Goal: Information Seeking & Learning: Learn about a topic

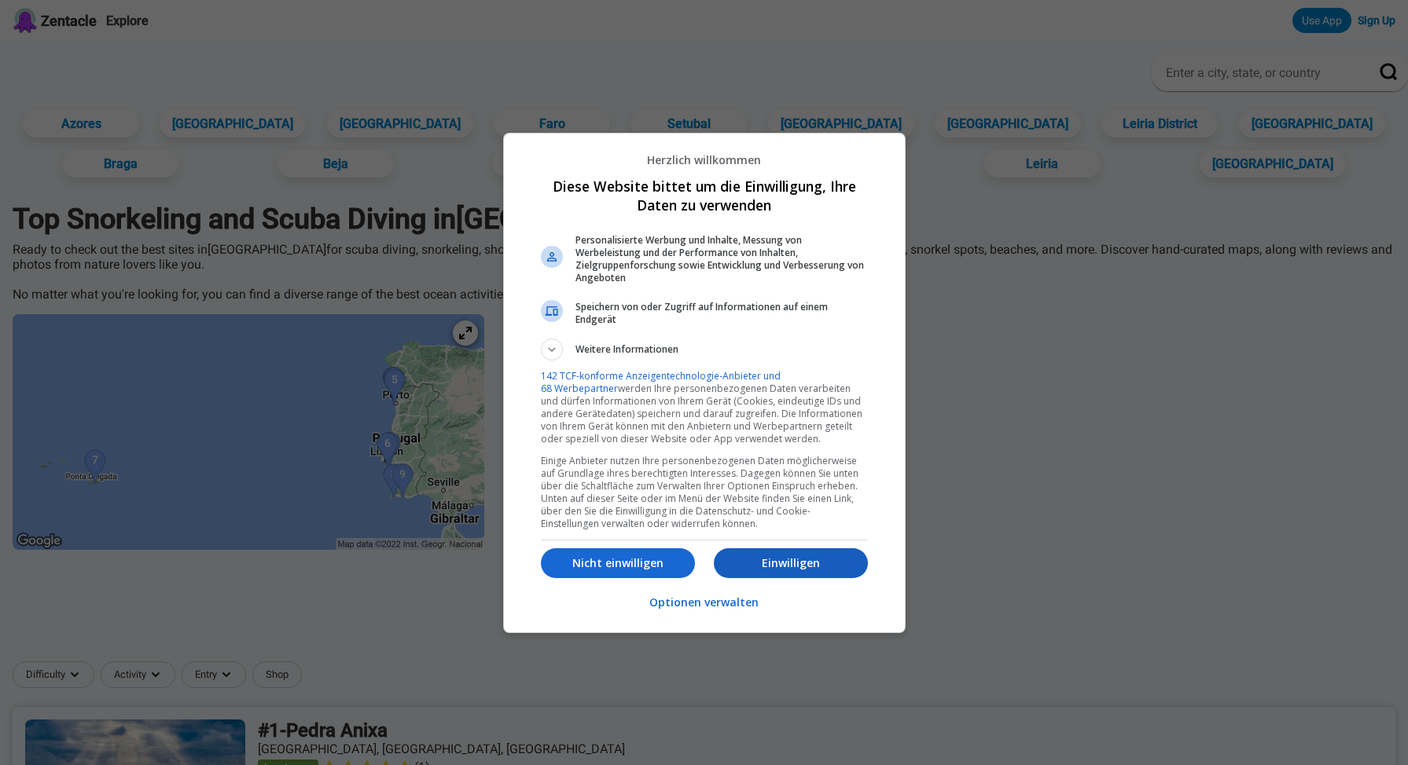
click at [780, 569] on p "Einwilligen" at bounding box center [791, 564] width 154 height 16
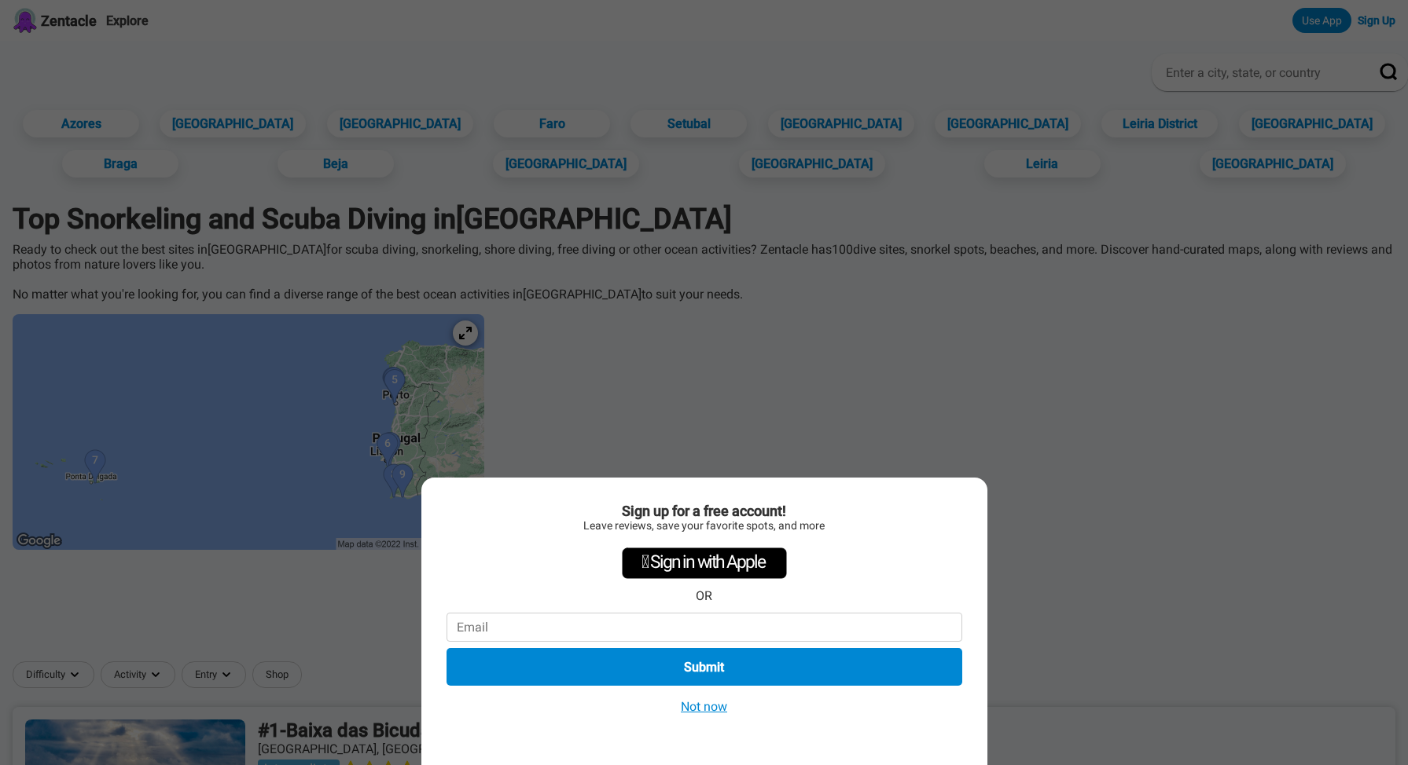
click at [710, 710] on button "Not now" at bounding box center [704, 707] width 56 height 17
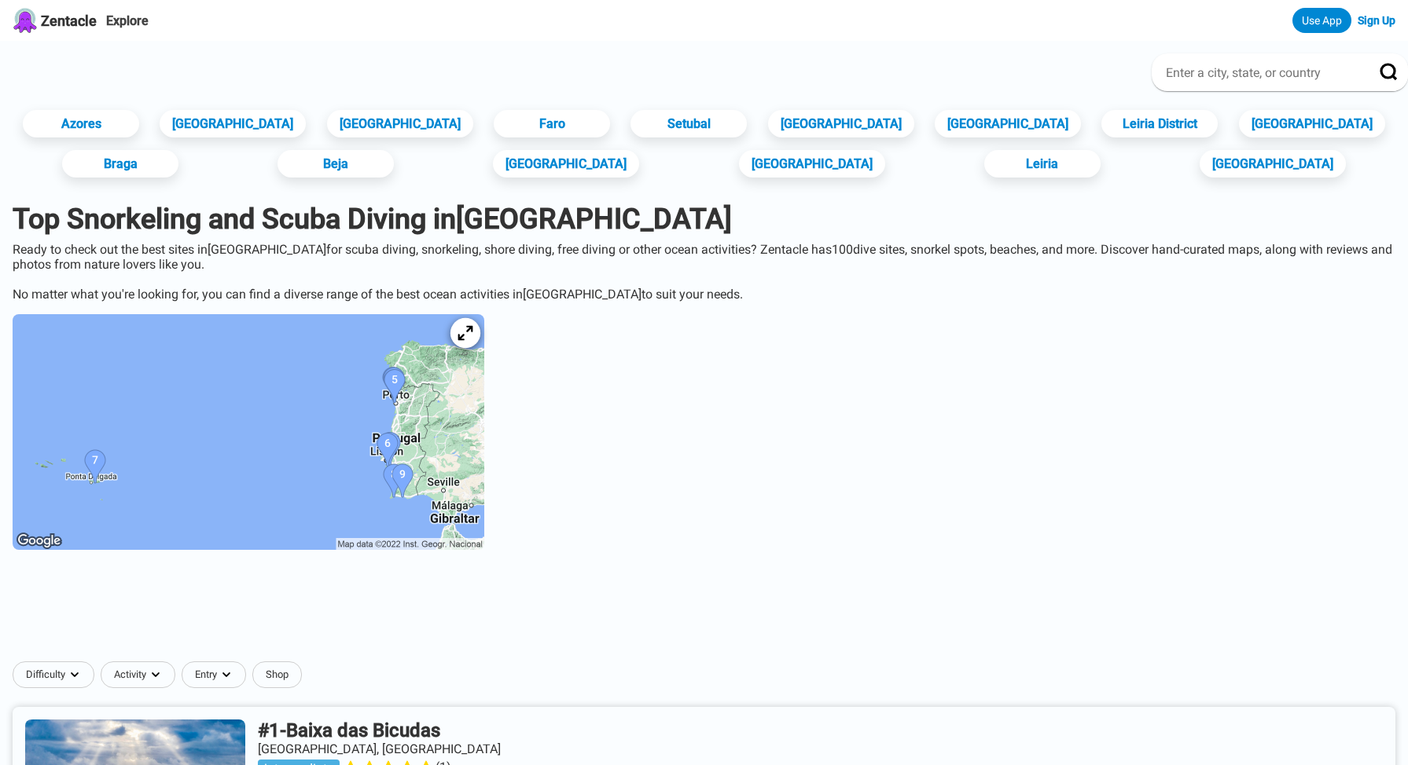
click at [480, 348] on div at bounding box center [465, 333] width 30 height 30
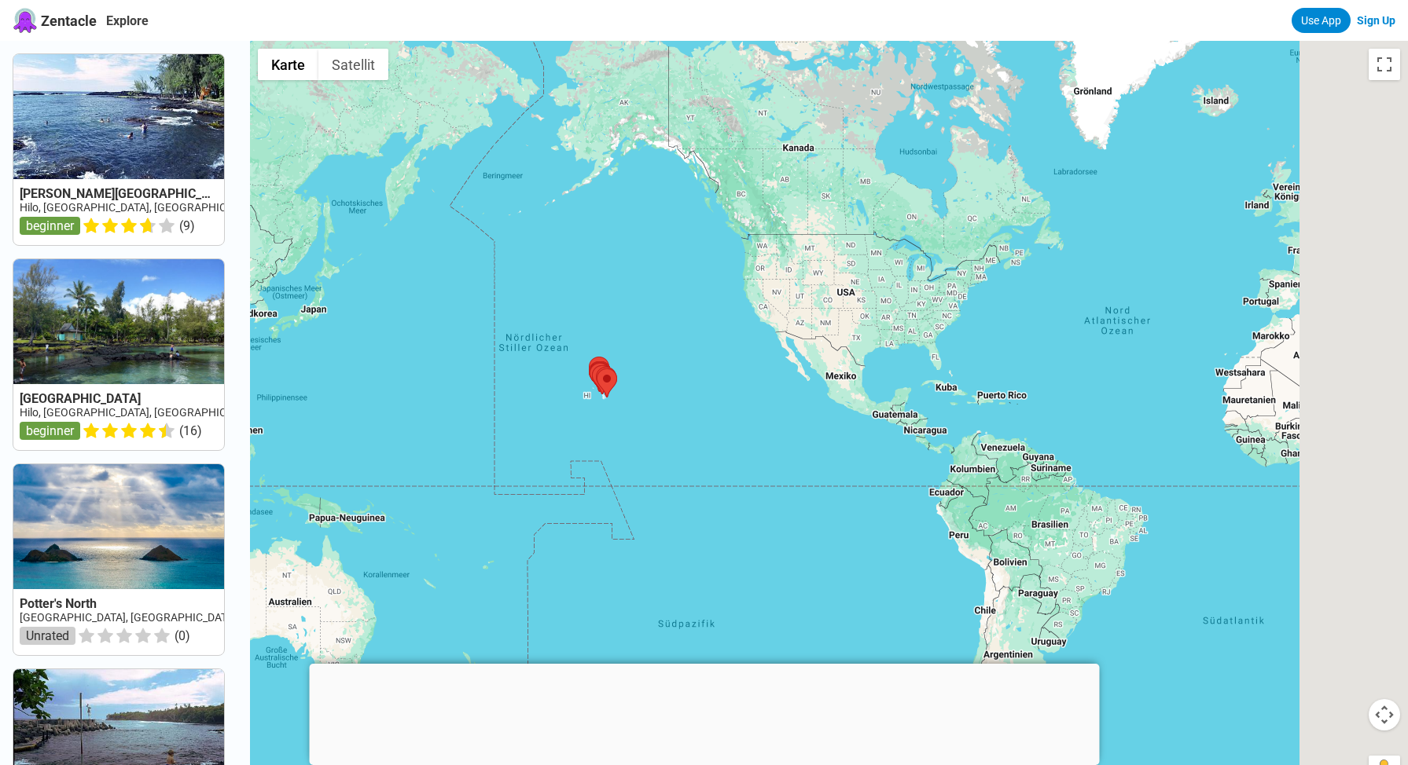
drag, startPoint x: 1012, startPoint y: 453, endPoint x: 645, endPoint y: 382, distance: 373.9
click at [645, 383] on div at bounding box center [829, 423] width 1158 height 765
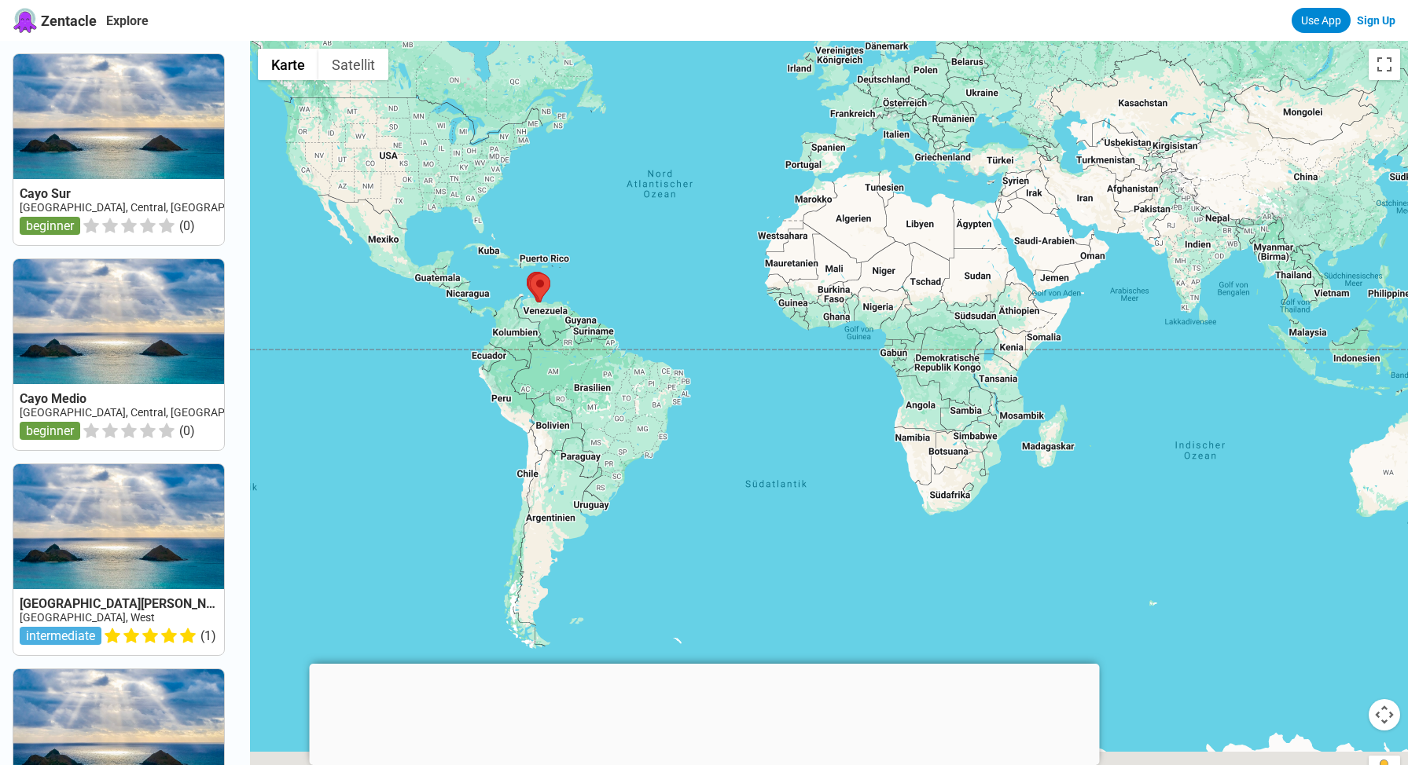
drag, startPoint x: 1076, startPoint y: 436, endPoint x: 764, endPoint y: 323, distance: 331.9
click at [764, 323] on div at bounding box center [829, 423] width 1158 height 765
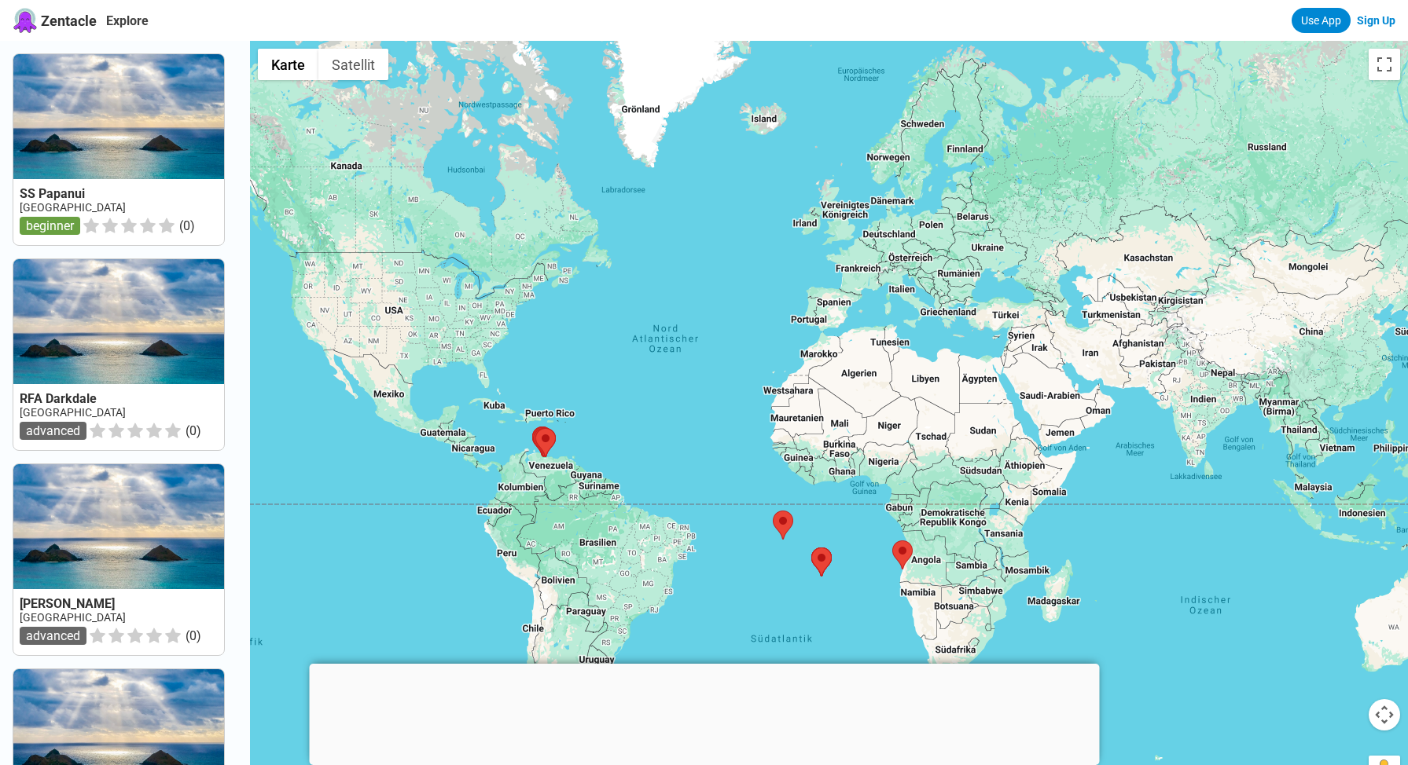
drag, startPoint x: 834, startPoint y: 256, endPoint x: 840, endPoint y: 414, distance: 158.1
click at [841, 414] on div at bounding box center [829, 423] width 1158 height 765
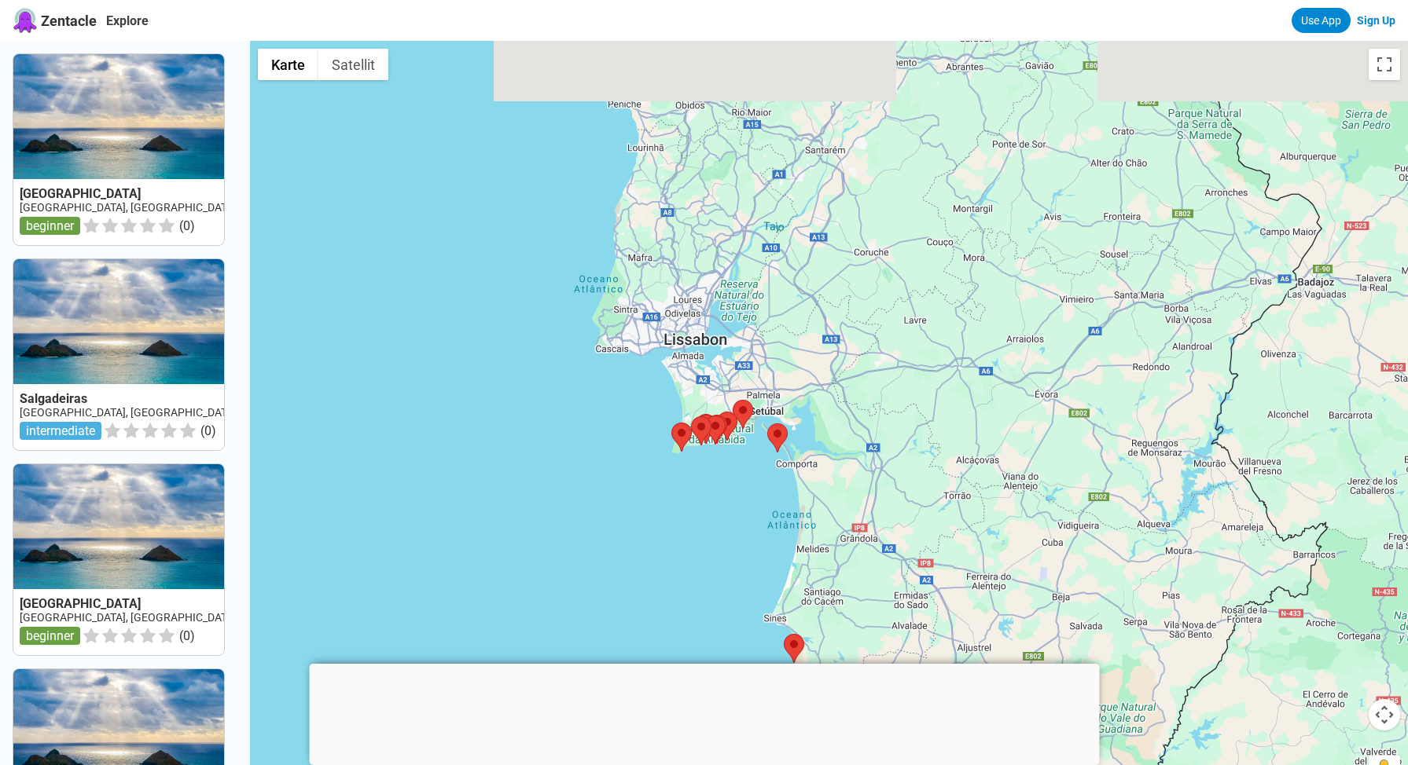
drag, startPoint x: 745, startPoint y: 339, endPoint x: 767, endPoint y: 509, distance: 172.0
click at [767, 510] on div at bounding box center [829, 423] width 1158 height 765
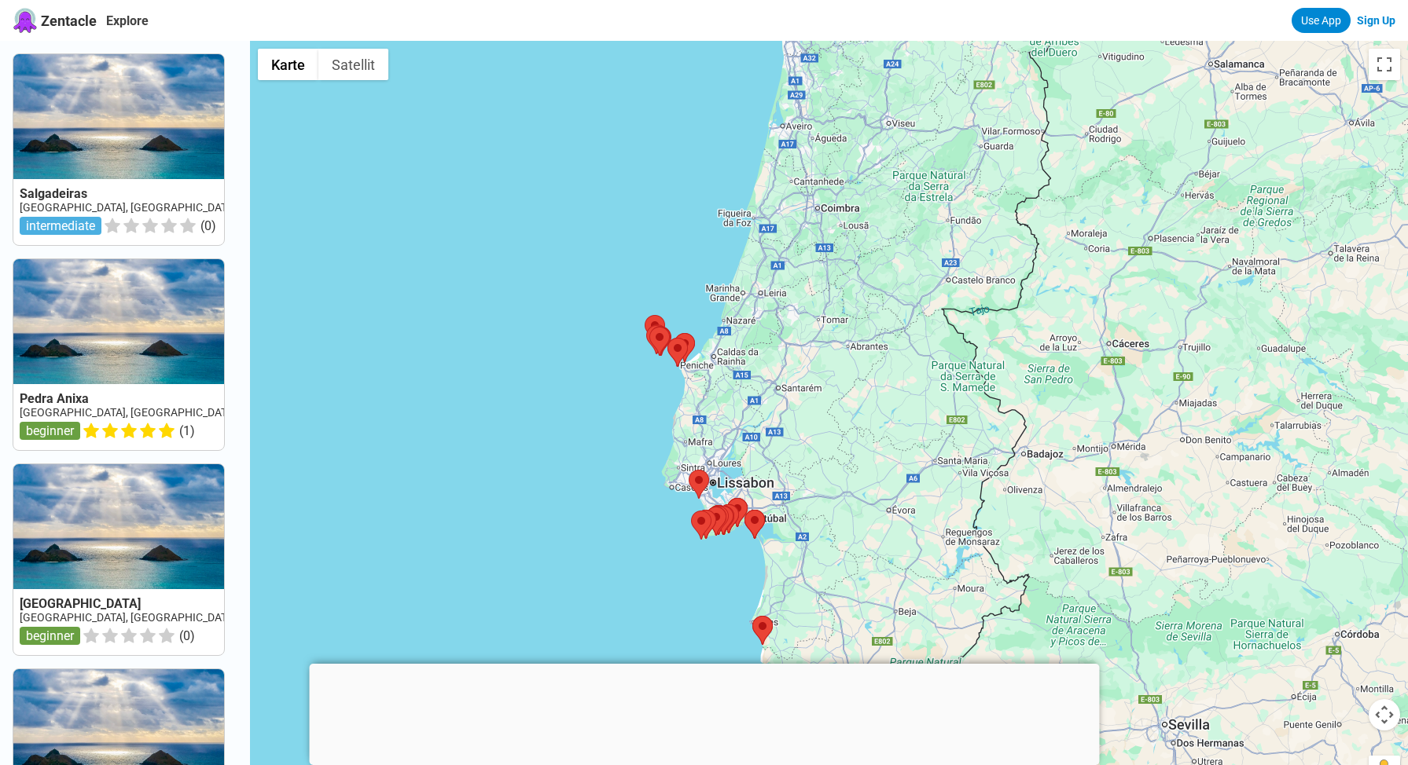
drag, startPoint x: 784, startPoint y: 168, endPoint x: 763, endPoint y: 305, distance: 138.3
click at [763, 305] on div at bounding box center [829, 423] width 1158 height 765
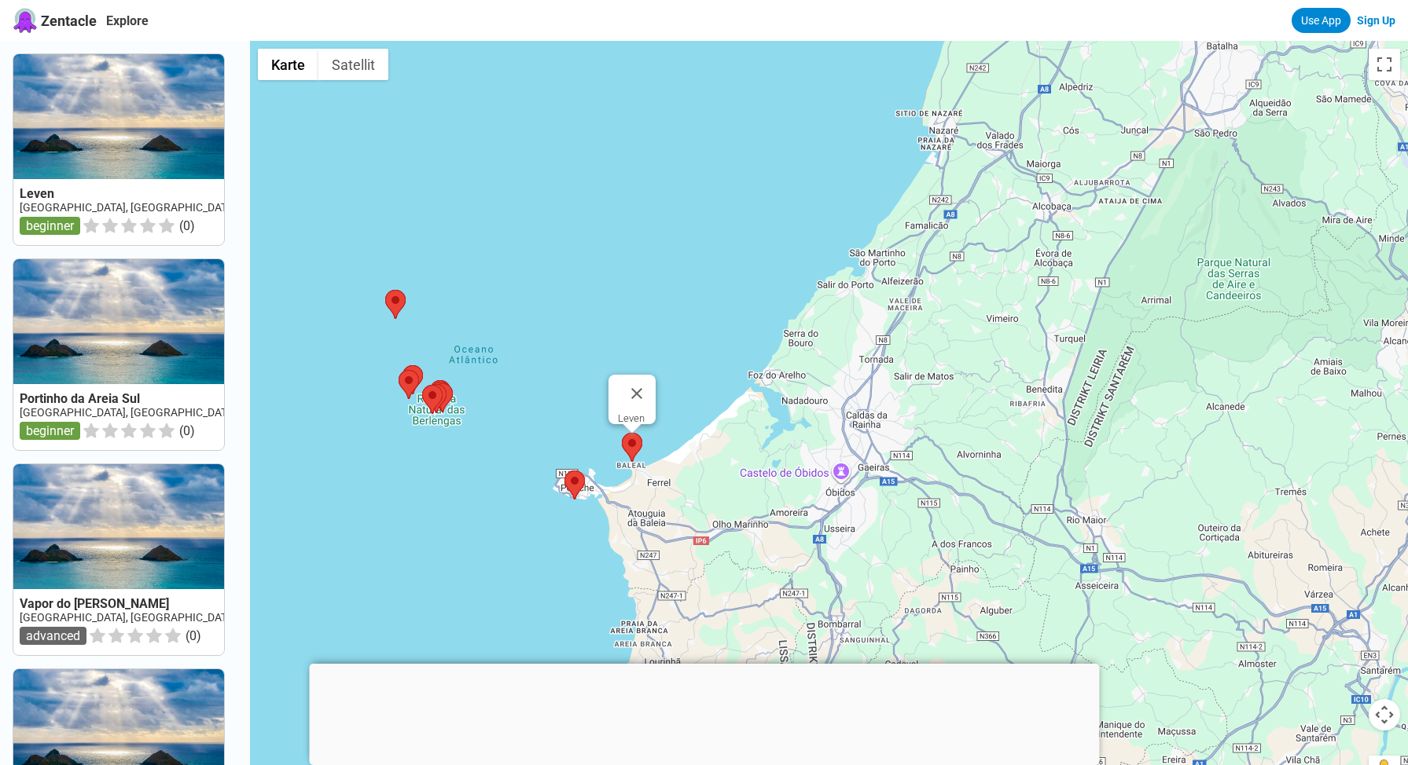
click at [622, 433] on area at bounding box center [622, 433] width 0 height 0
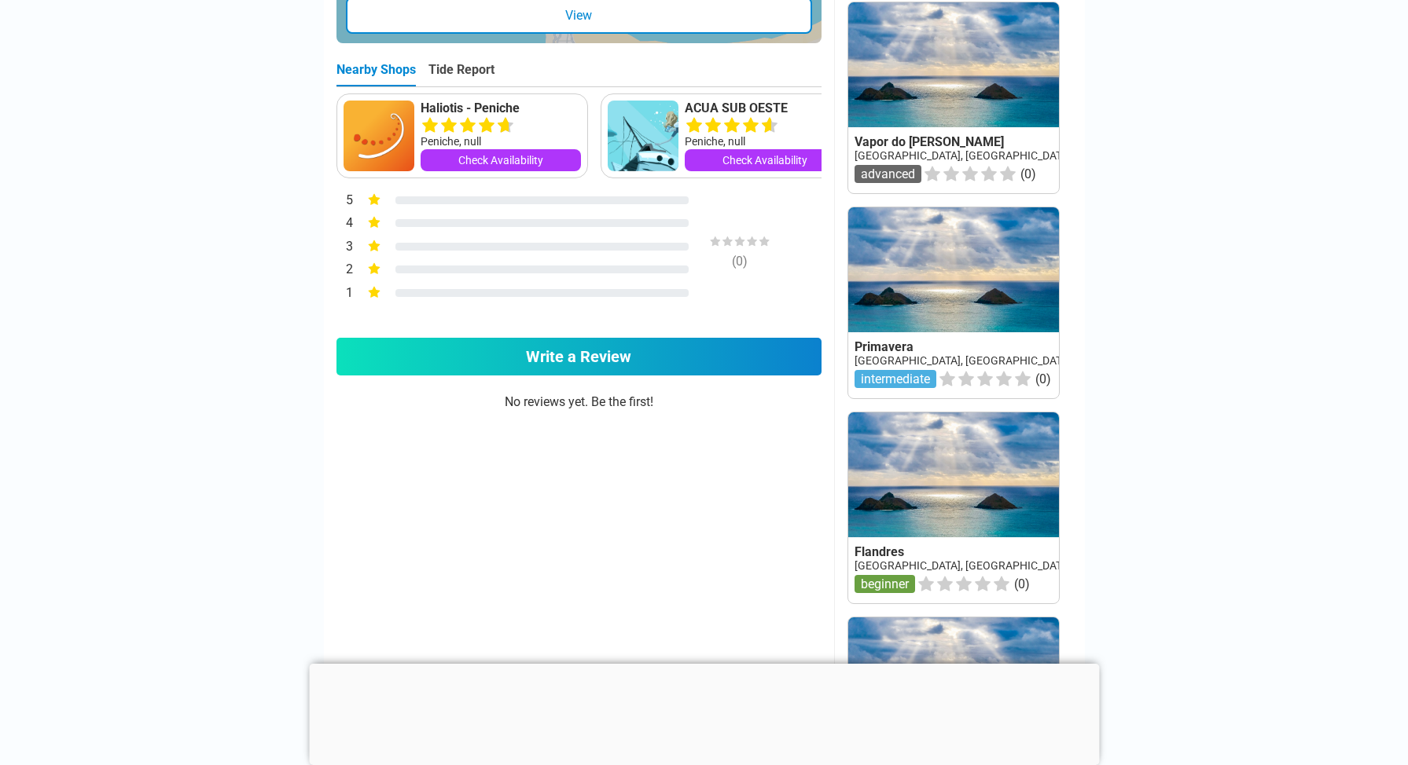
scroll to position [1016, 0]
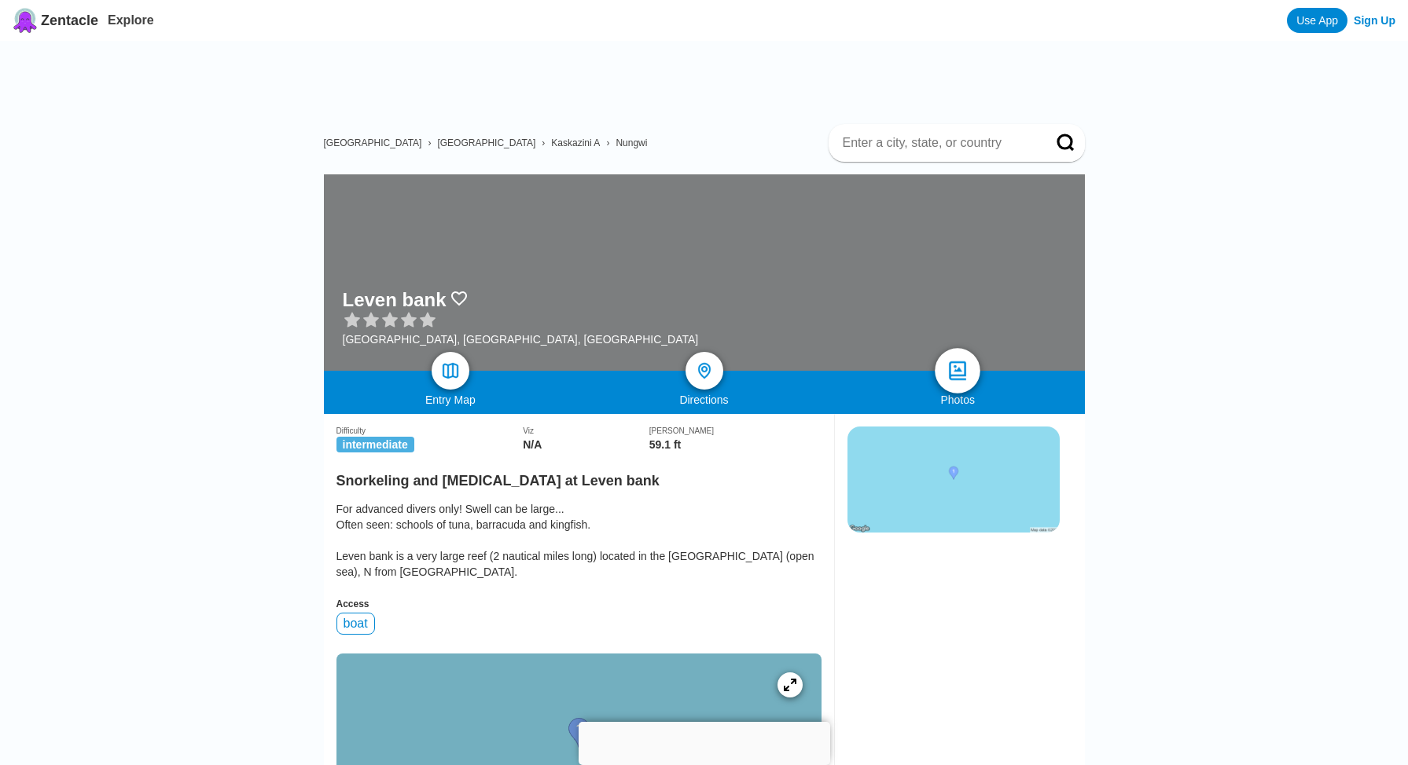
click at [961, 365] on img at bounding box center [957, 371] width 23 height 23
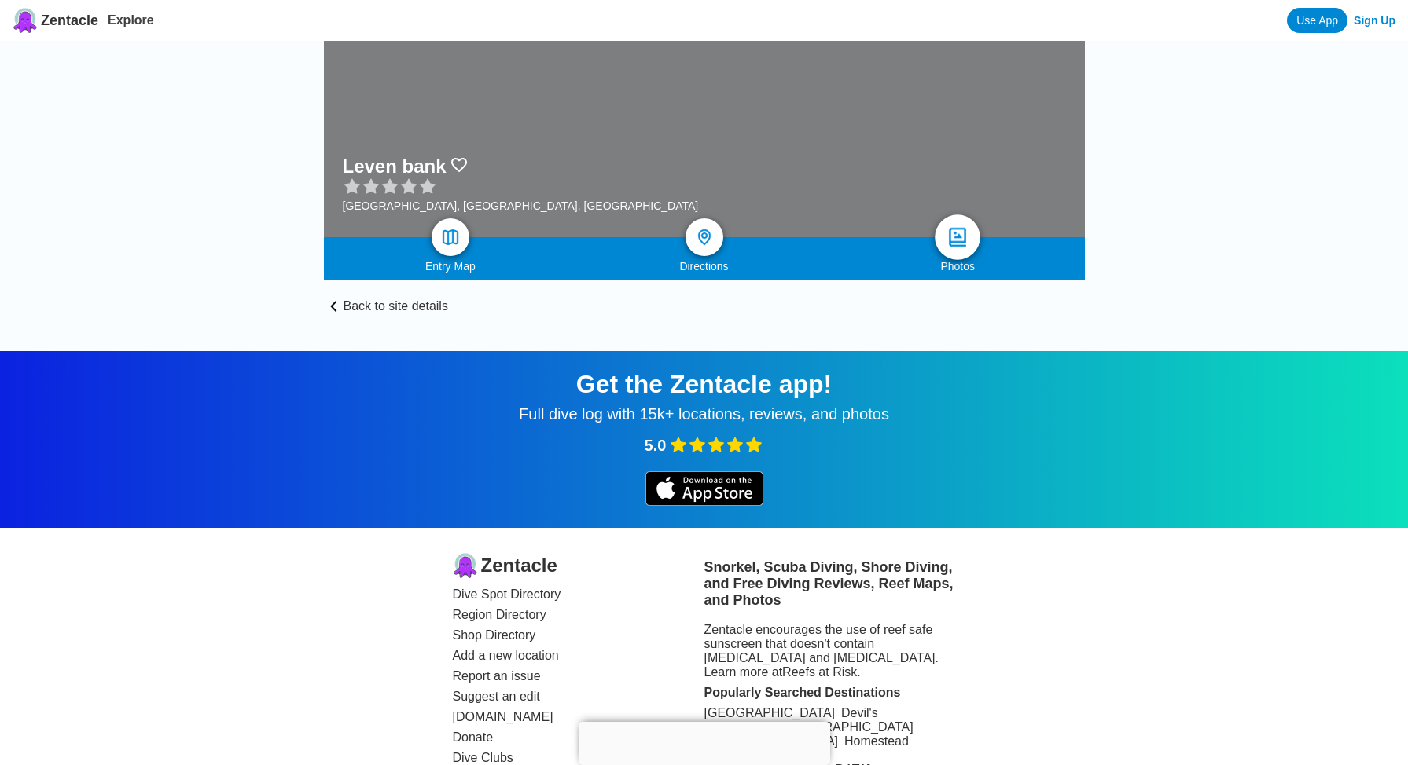
click at [964, 241] on img at bounding box center [957, 237] width 23 height 23
